Goal: Find specific page/section: Find specific page/section

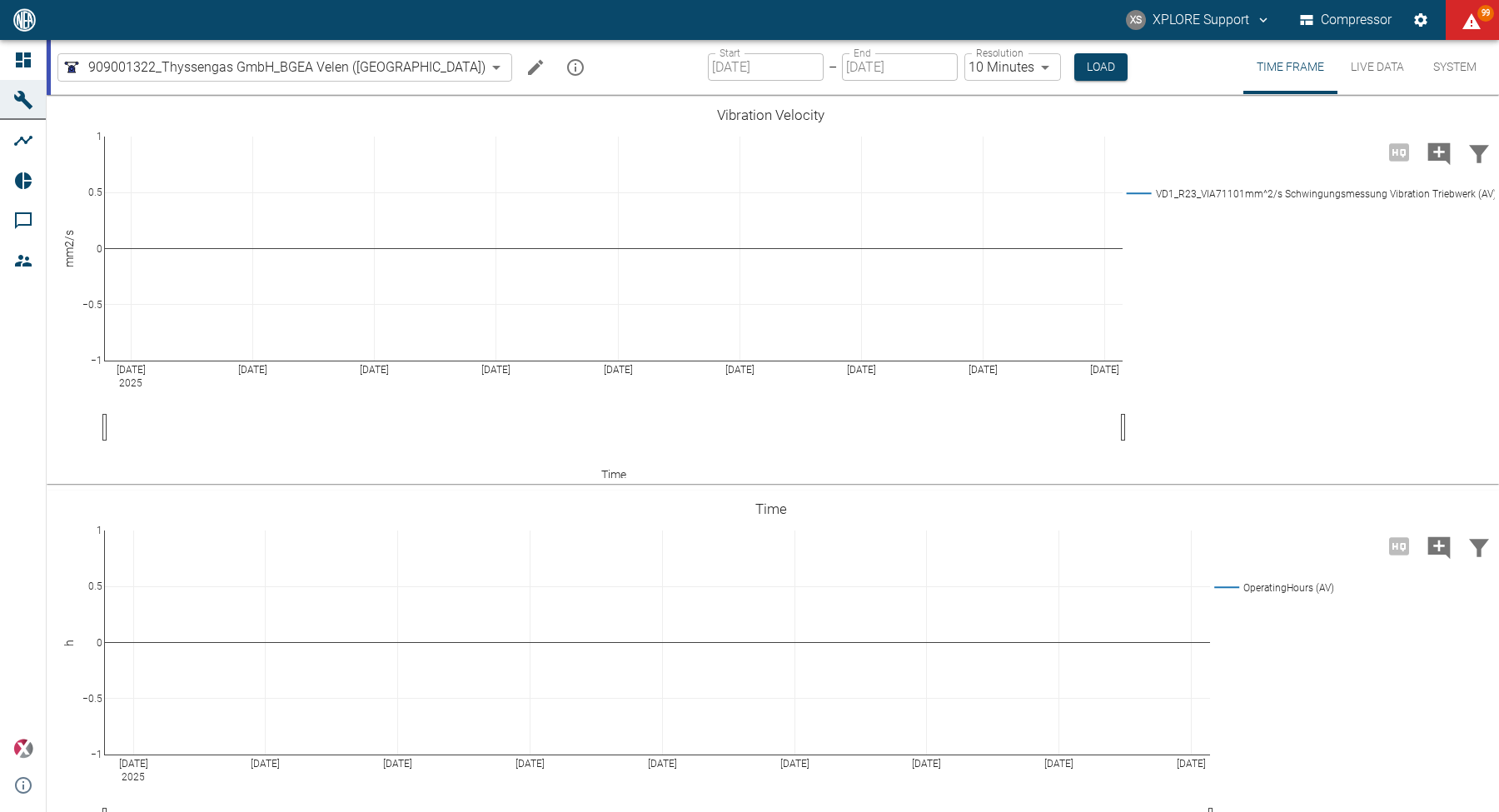
click at [28, 65] on icon at bounding box center [23, 60] width 15 height 15
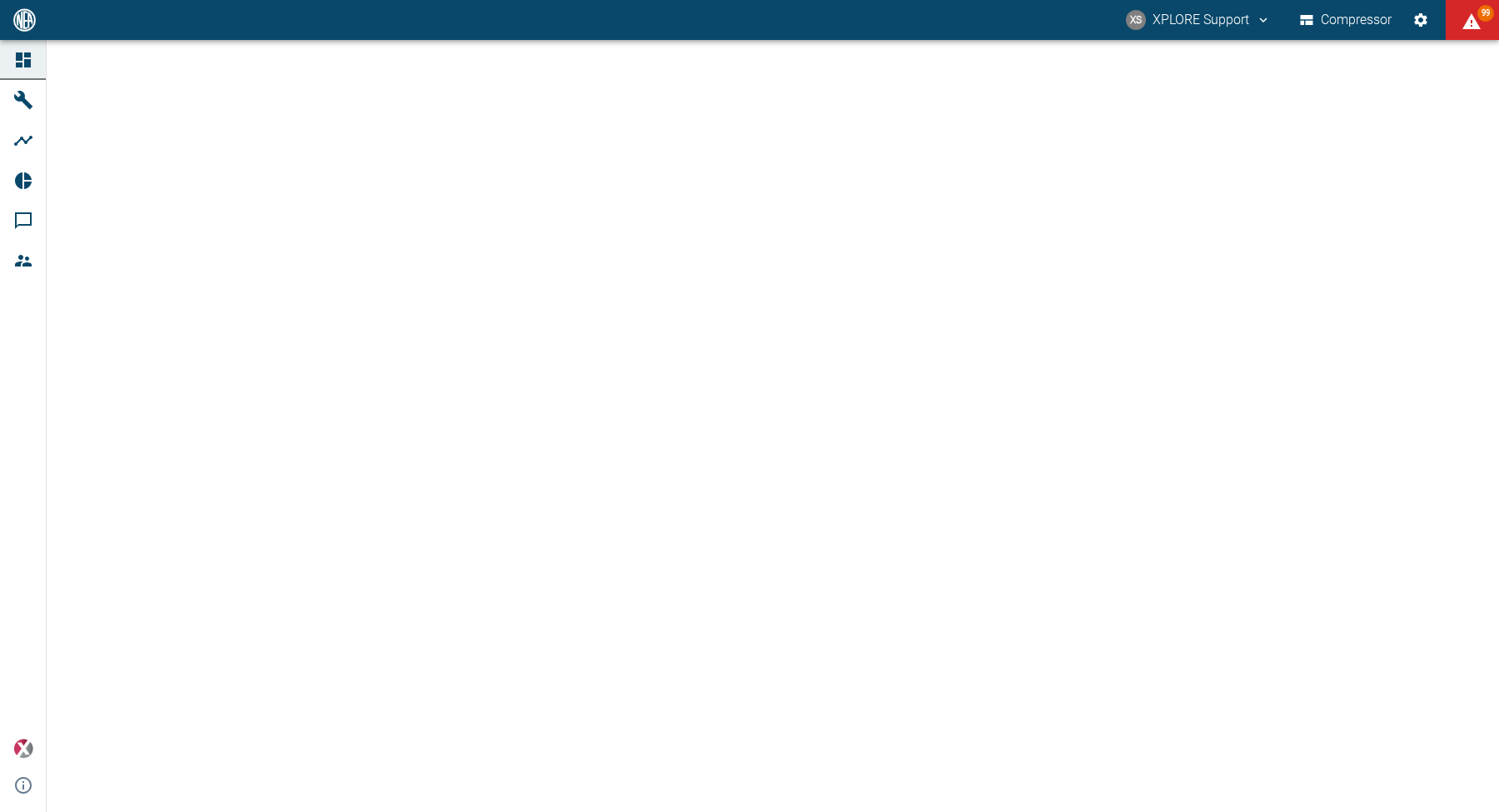
click at [22, 60] on icon at bounding box center [23, 60] width 15 height 15
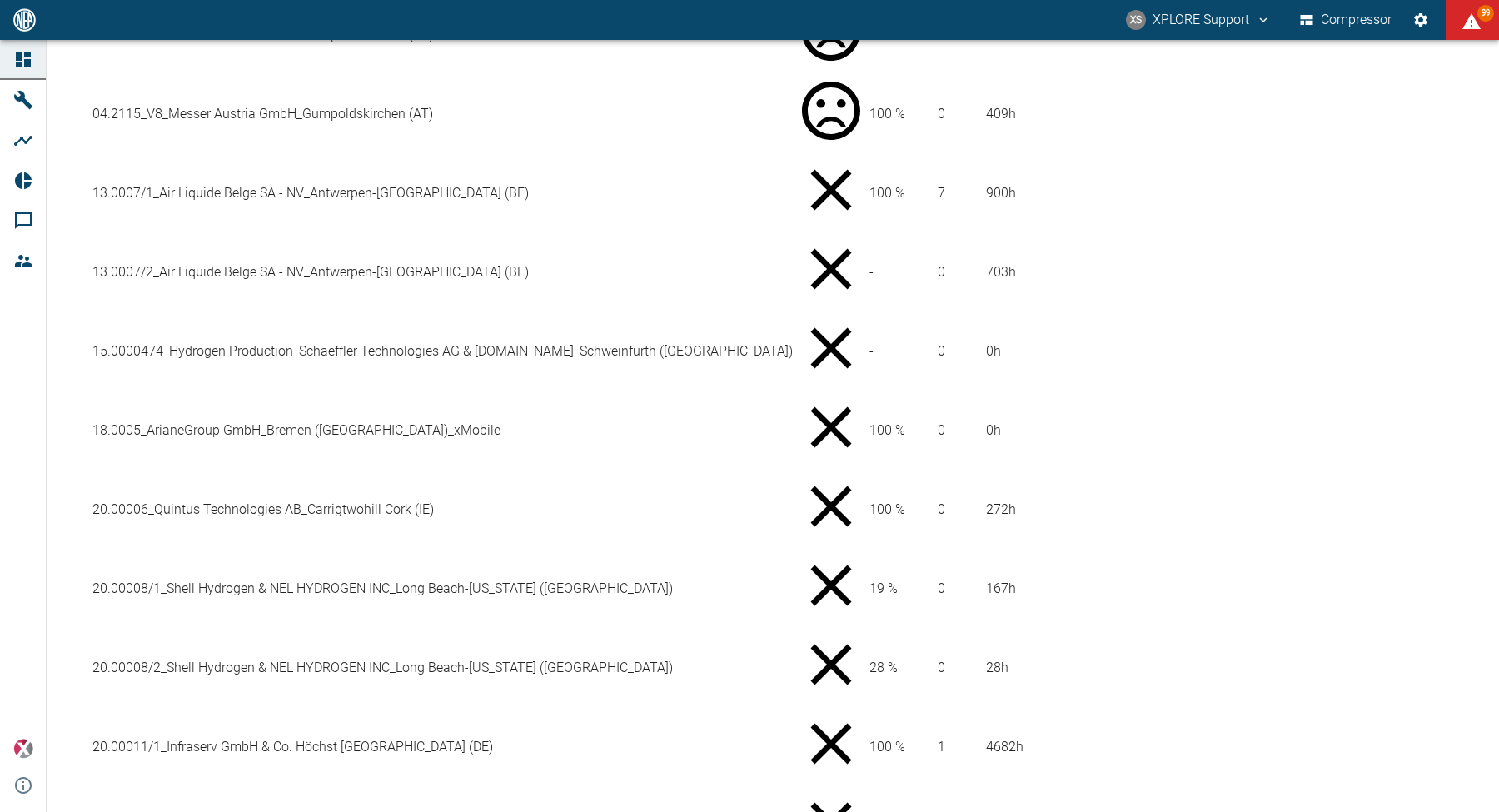
scroll to position [1099, 0]
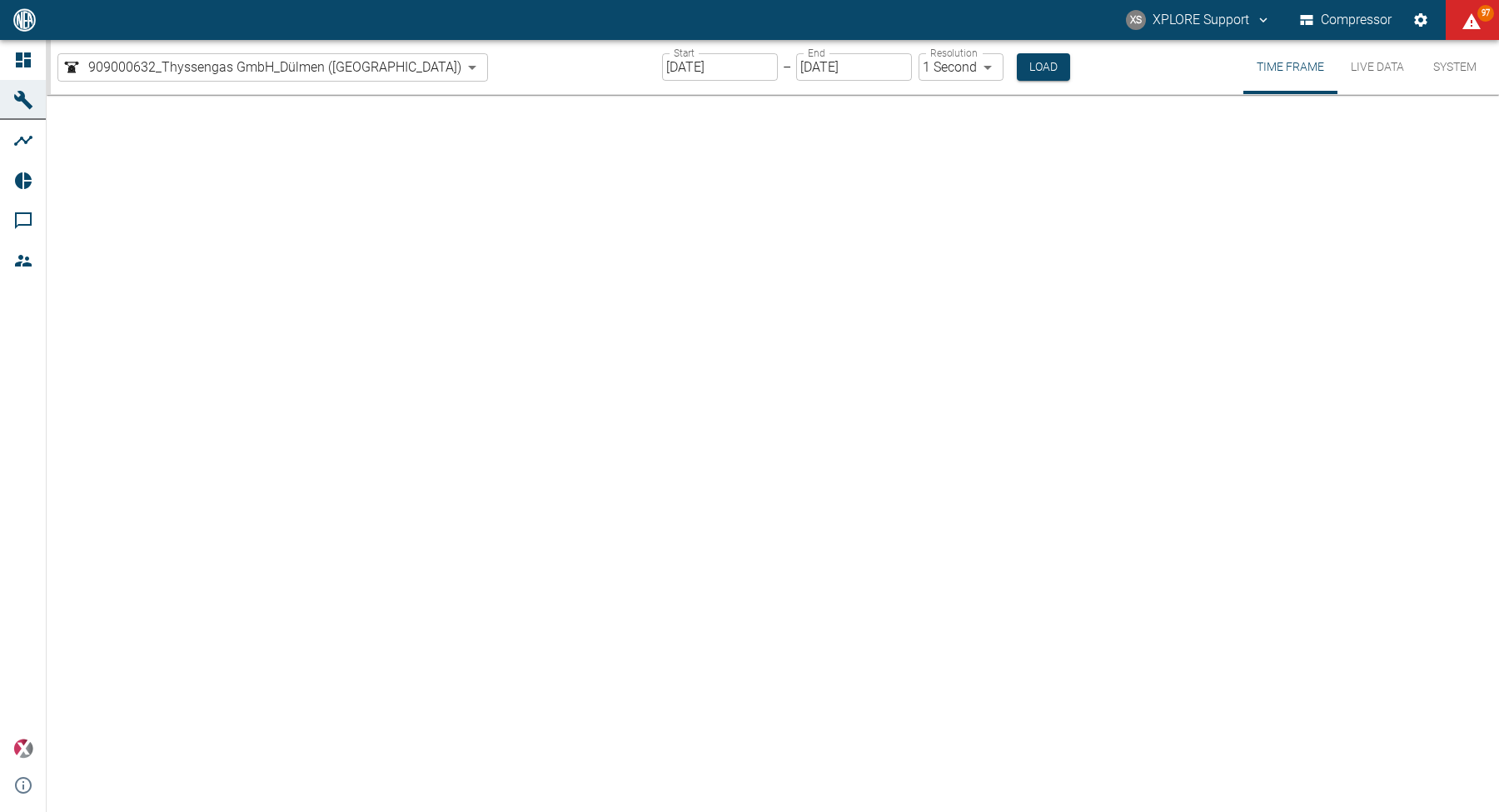
type input "2min"
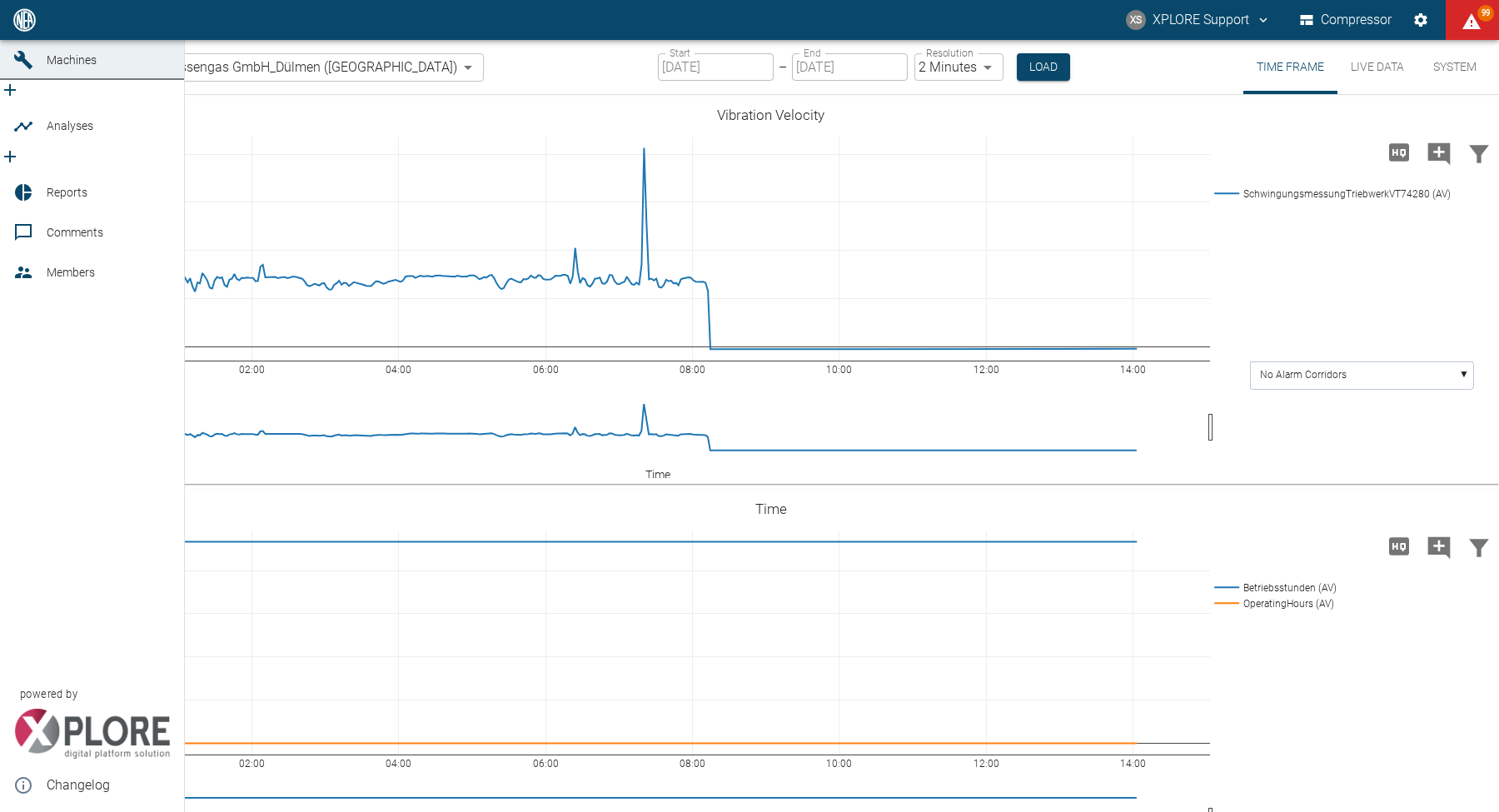
click at [32, 30] on icon at bounding box center [23, 20] width 20 height 20
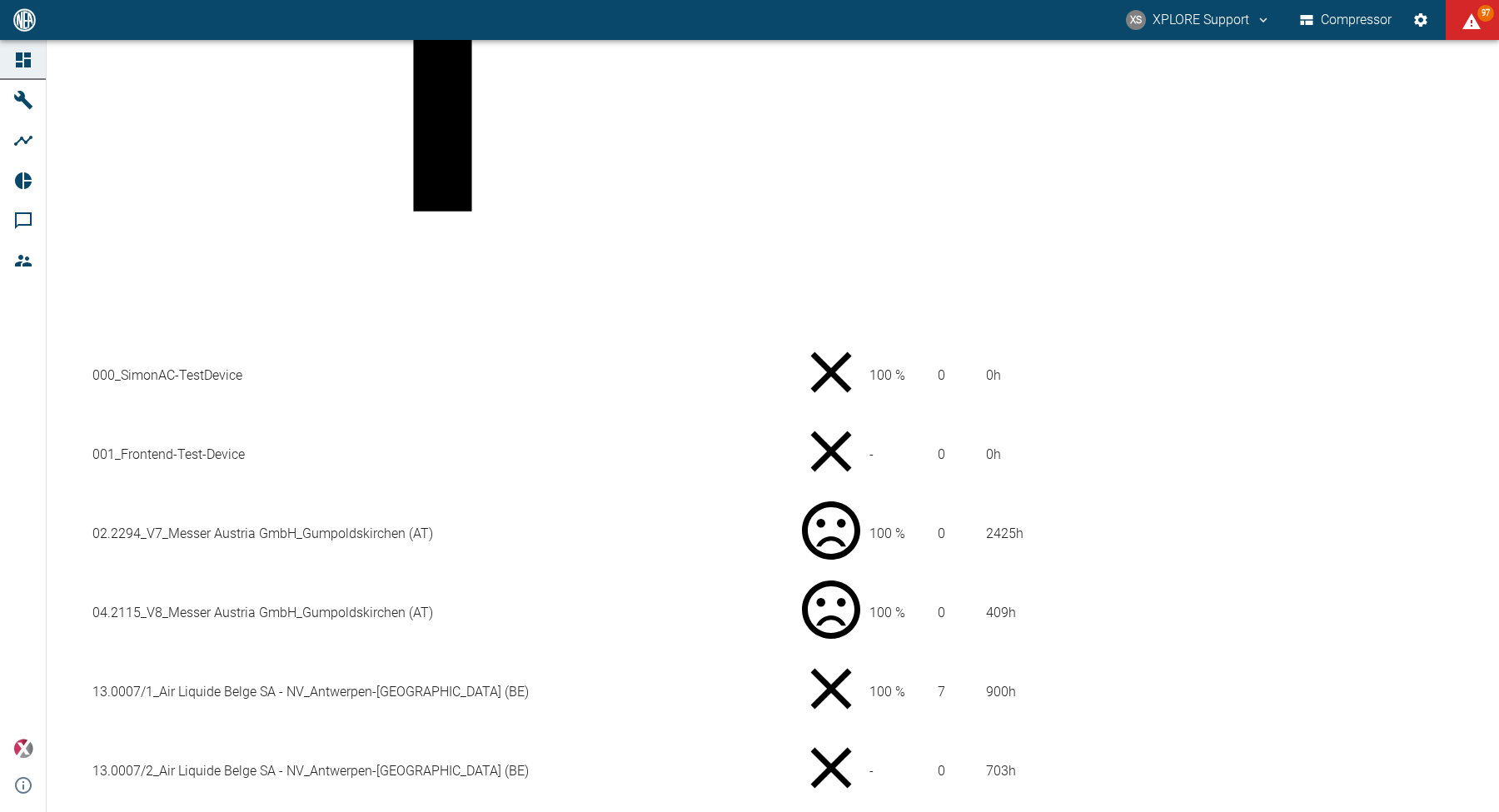
scroll to position [1002, 0]
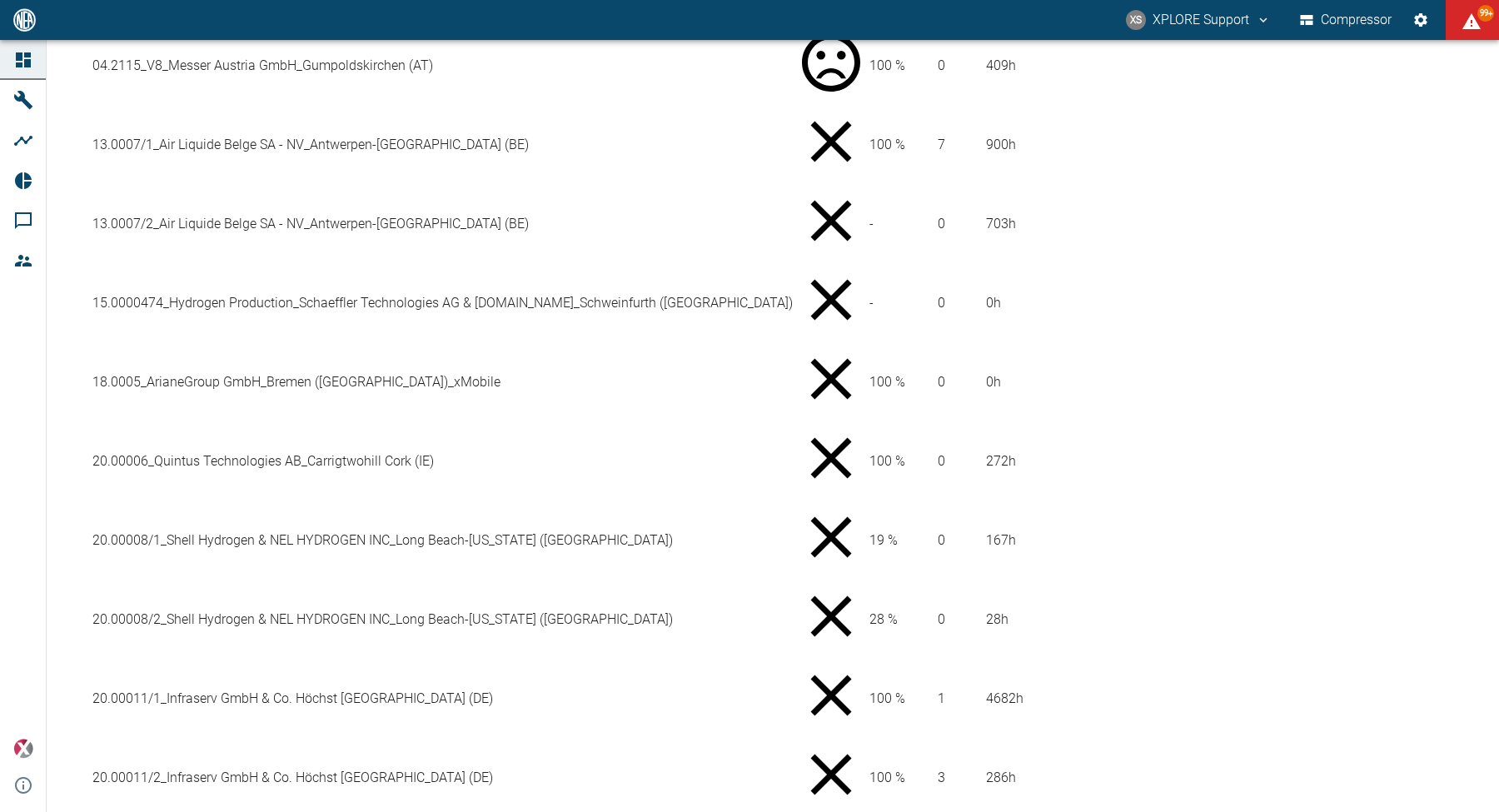
click at [791, 25] on div "XS XPLORE Support Compressor 99+" at bounding box center [750, 20] width 1499 height 40
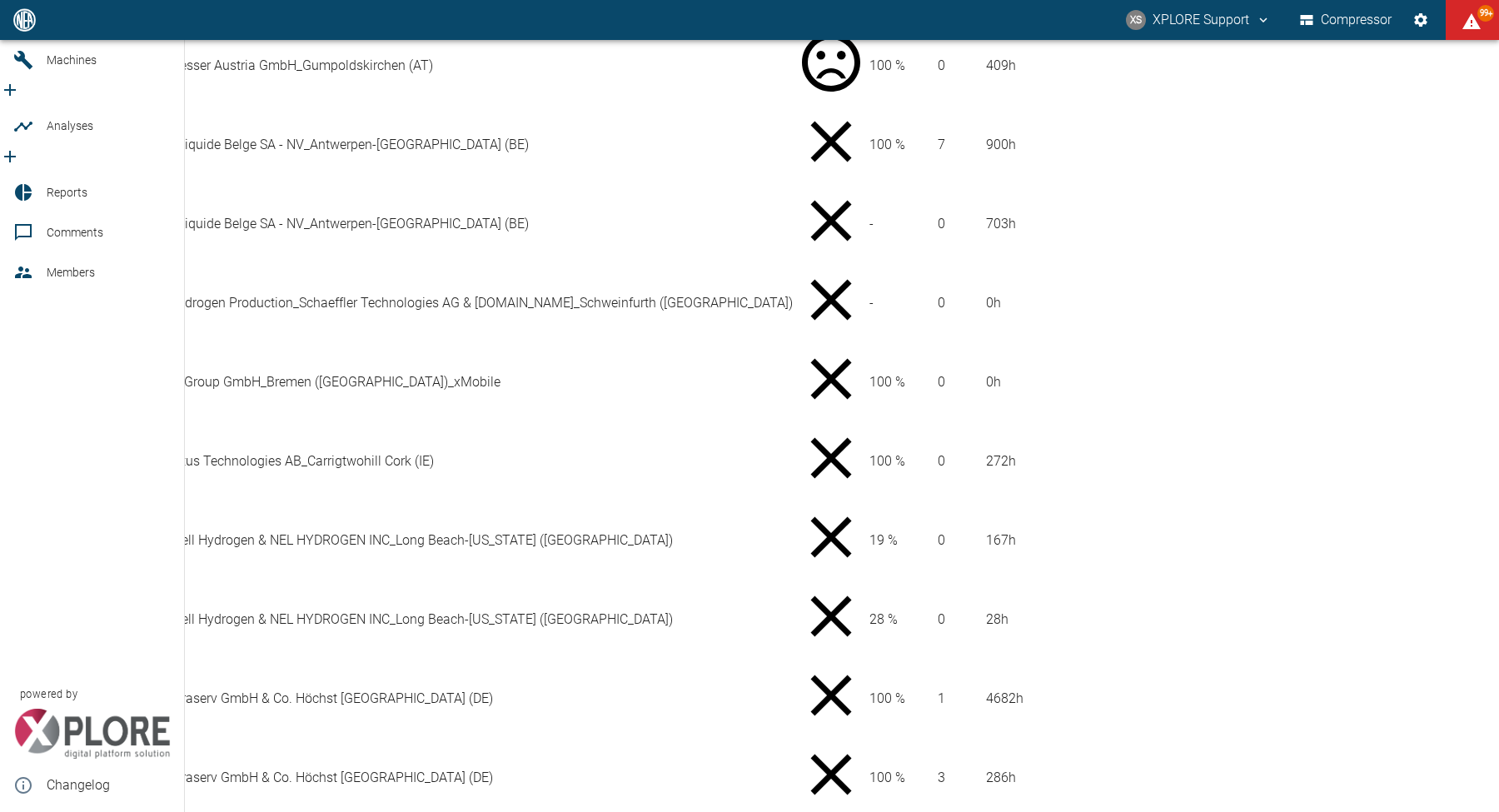
click at [29, 182] on icon at bounding box center [23, 192] width 20 height 20
